Goal: Entertainment & Leisure: Consume media (video, audio)

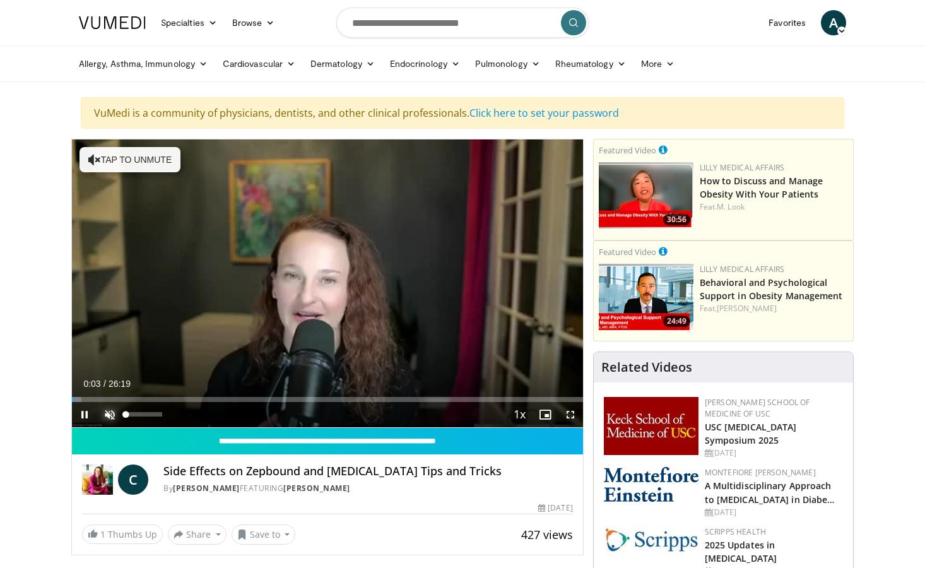
click at [109, 412] on span "Video Player" at bounding box center [109, 414] width 25 height 25
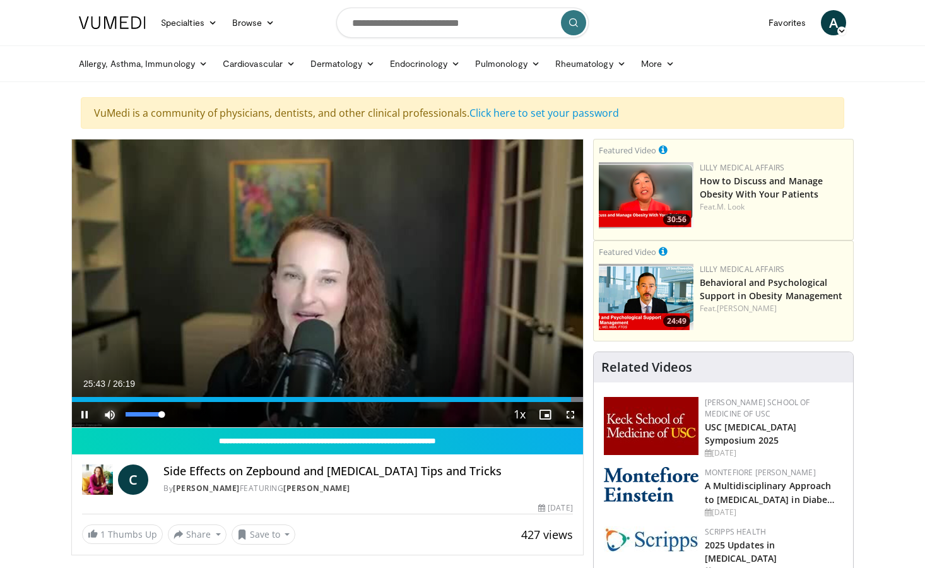
click at [112, 410] on span "Video Player" at bounding box center [109, 414] width 25 height 25
